Goal: Book appointment/travel/reservation

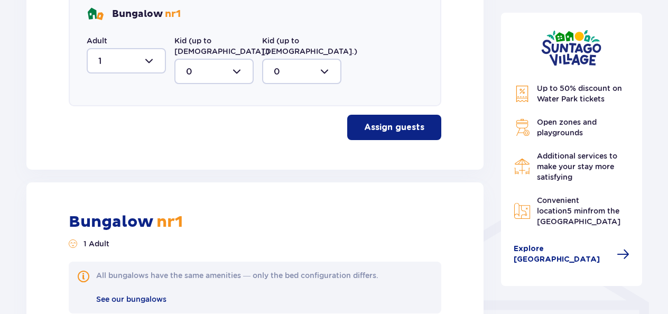
scroll to position [219, 0]
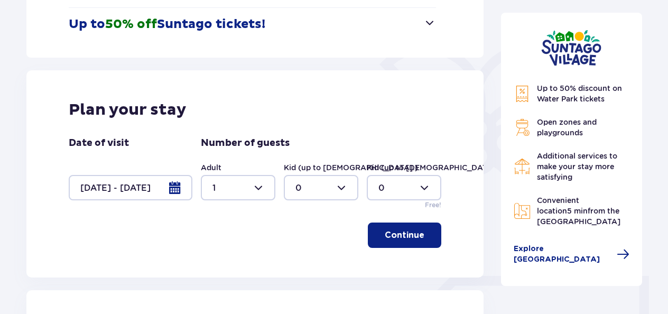
click at [173, 190] on div at bounding box center [131, 187] width 124 height 25
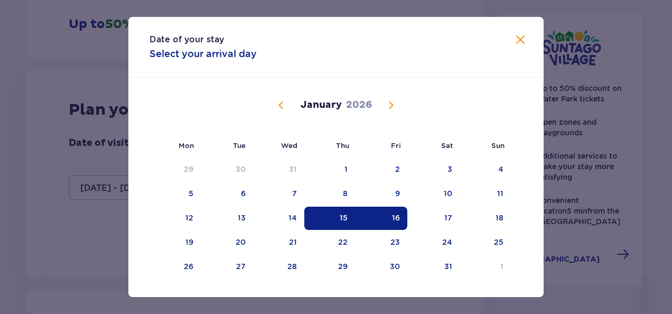
click at [279, 103] on span "Previous month" at bounding box center [281, 105] width 13 height 13
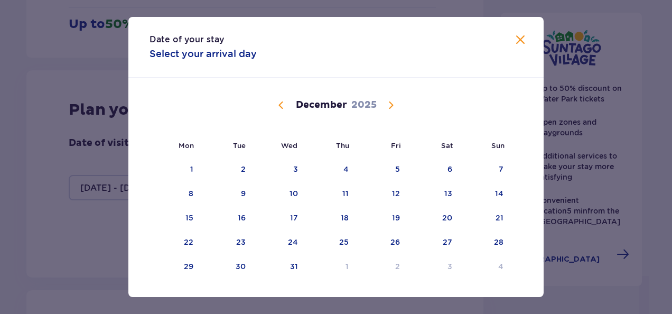
click at [279, 103] on span "Previous month" at bounding box center [281, 105] width 13 height 13
click at [398, 239] on div "24" at bounding box center [397, 242] width 10 height 11
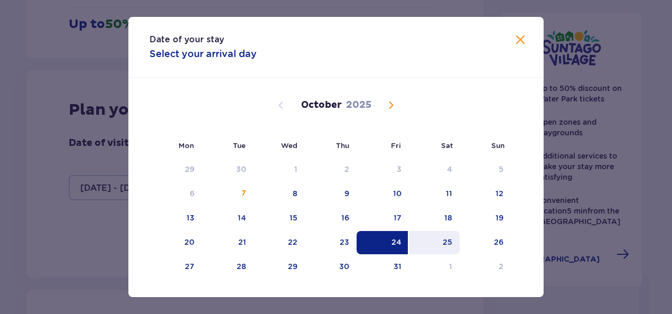
click at [447, 242] on div "25" at bounding box center [448, 242] width 10 height 11
type input "[DATE] - [DATE]"
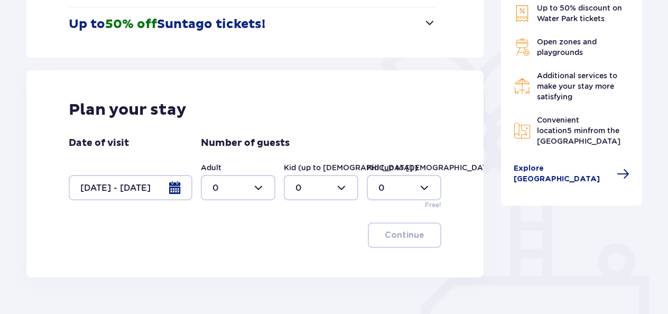
click at [257, 184] on div at bounding box center [238, 187] width 75 height 25
click at [223, 265] on div "2" at bounding box center [238, 264] width 51 height 12
type input "2"
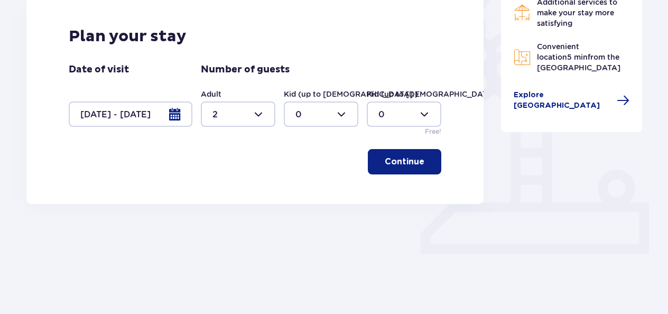
scroll to position [294, 0]
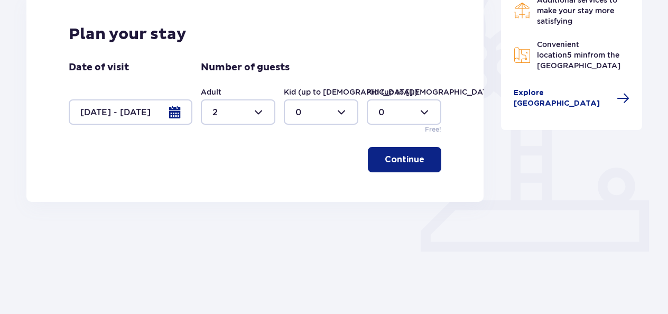
click at [419, 156] on button "Continue" at bounding box center [404, 159] width 73 height 25
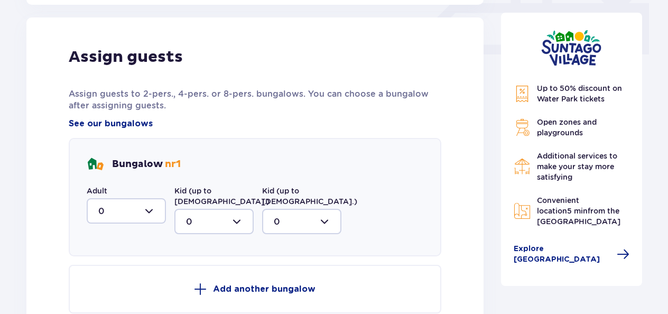
scroll to position [496, 0]
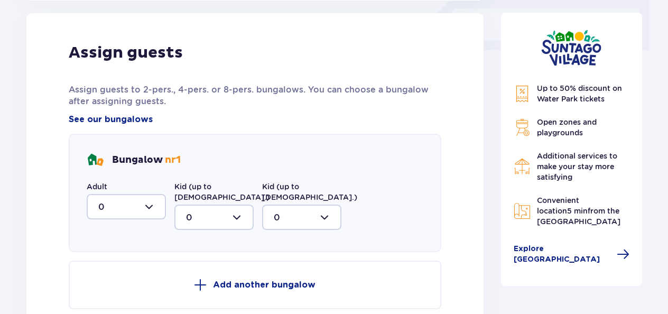
click at [151, 203] on div at bounding box center [126, 206] width 79 height 25
click at [106, 283] on div "2" at bounding box center [126, 284] width 56 height 12
type input "2"
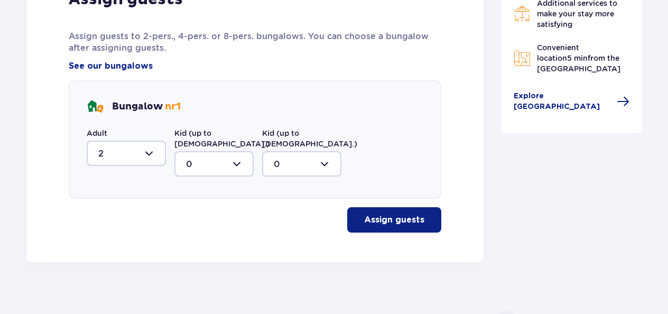
scroll to position [550, 0]
click at [390, 214] on p "Assign guests" at bounding box center [394, 220] width 60 height 12
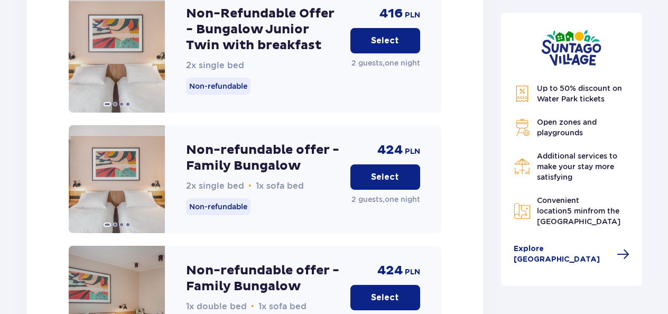
scroll to position [1276, 0]
